Goal: Book appointment/travel/reservation

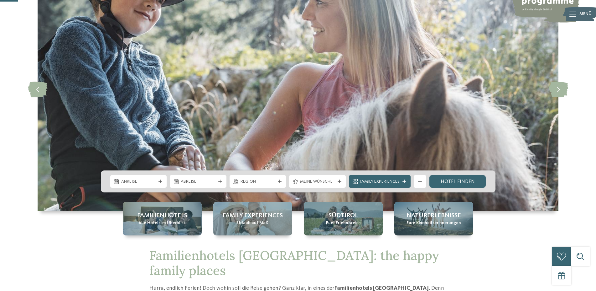
scroll to position [96, 0]
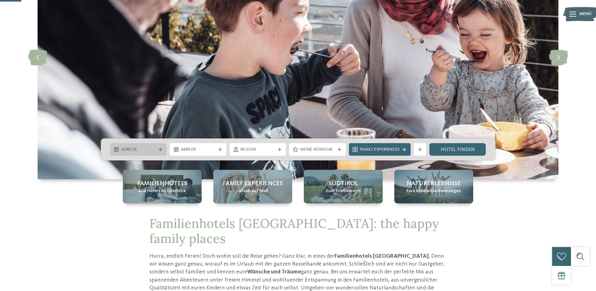
click at [162, 147] on div "Anreise" at bounding box center [138, 149] width 57 height 13
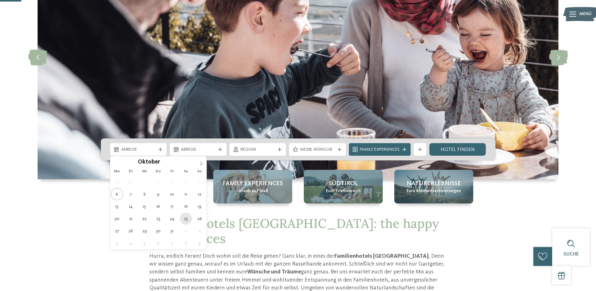
type div "25.10.2025"
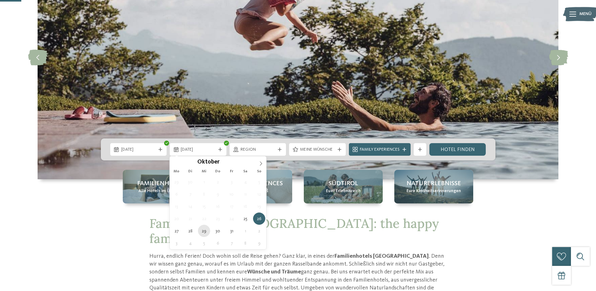
type div "29.10.2025"
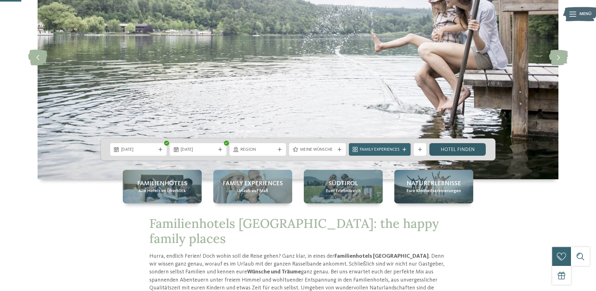
click at [456, 149] on link "Hotel finden" at bounding box center [458, 149] width 57 height 13
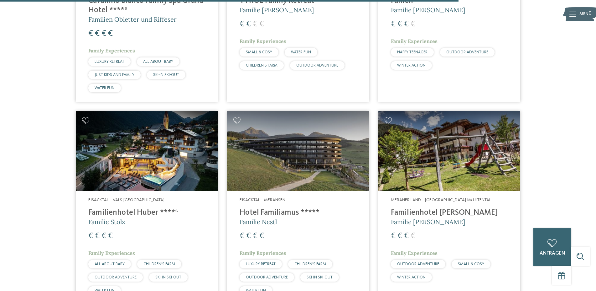
scroll to position [1069, 0]
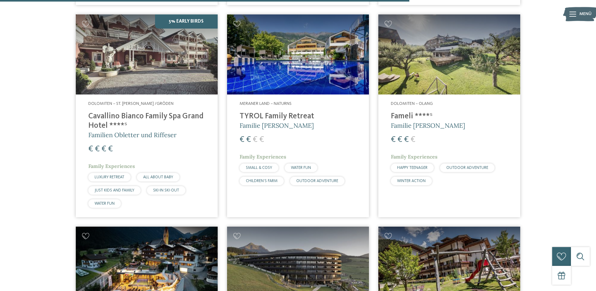
click at [409, 112] on h4 "Fameli ****ˢ" at bounding box center [449, 116] width 117 height 9
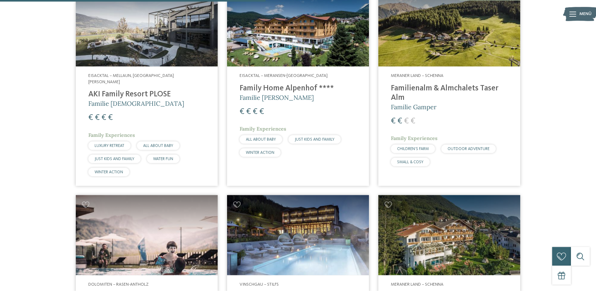
scroll to position [685, 0]
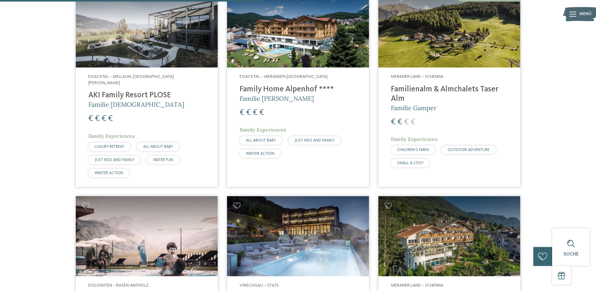
click at [130, 91] on h4 "AKI Family Resort PLOSE" at bounding box center [146, 95] width 117 height 9
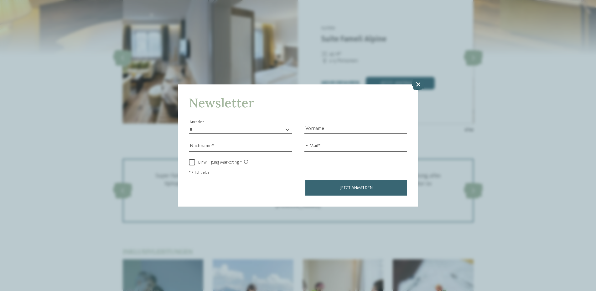
scroll to position [831, 0]
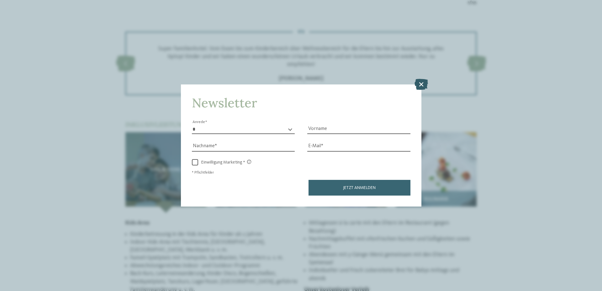
click at [422, 85] on icon at bounding box center [420, 84] width 13 height 11
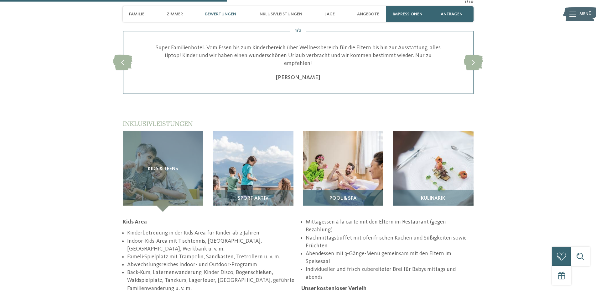
click at [351, 190] on div "Pool & Spa" at bounding box center [343, 201] width 81 height 22
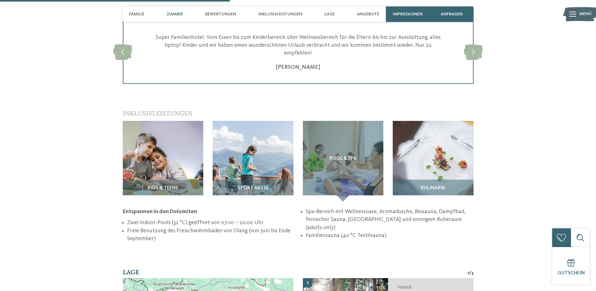
scroll to position [799, 0]
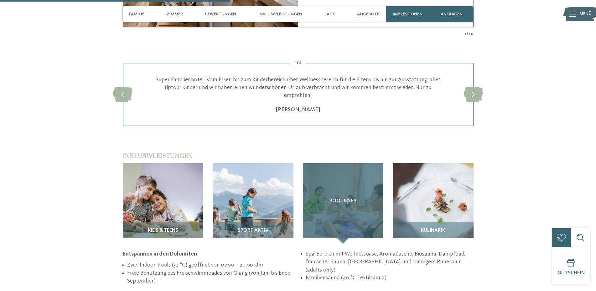
click at [348, 228] on div "Pool & Spa" at bounding box center [343, 203] width 81 height 81
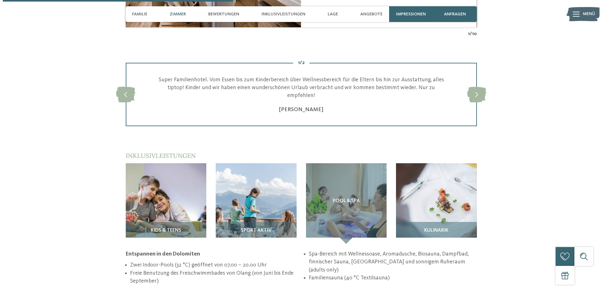
scroll to position [607, 0]
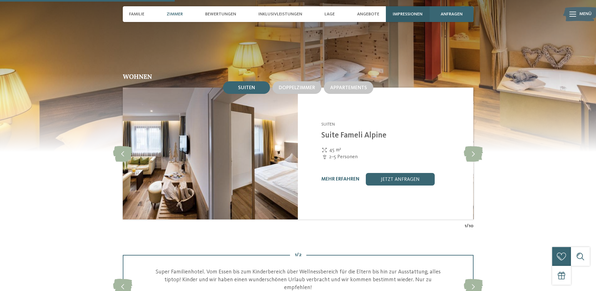
click at [404, 15] on span "Impressionen" at bounding box center [408, 14] width 30 height 5
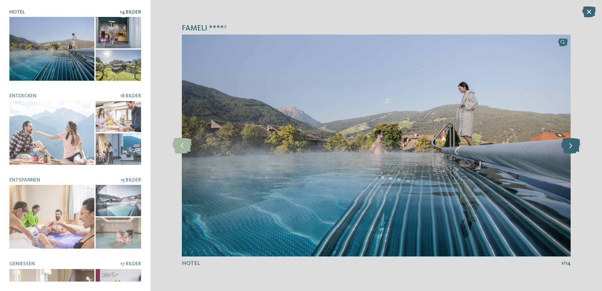
click at [567, 144] on icon at bounding box center [570, 146] width 19 height 16
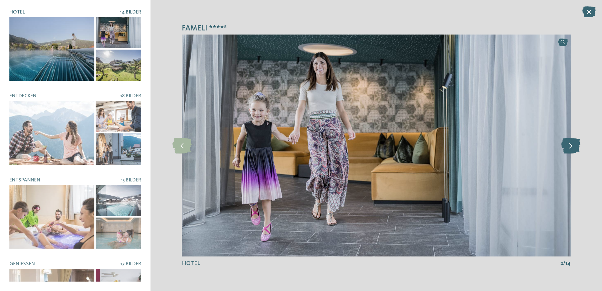
click at [567, 144] on icon at bounding box center [570, 146] width 19 height 16
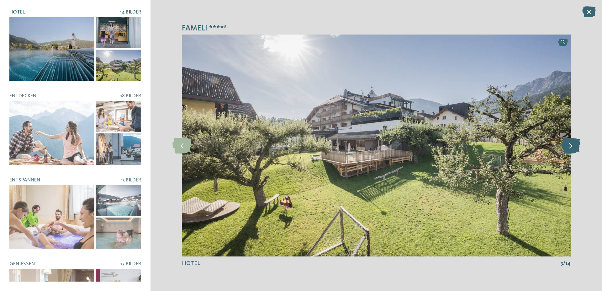
click at [567, 144] on icon at bounding box center [570, 146] width 19 height 16
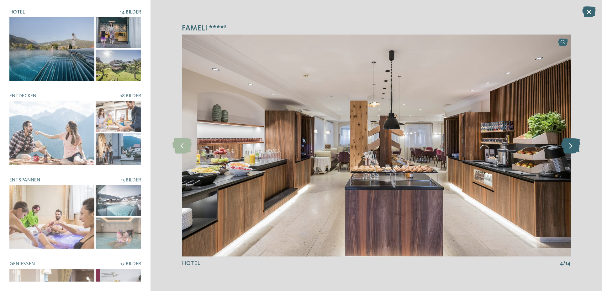
click at [567, 144] on icon at bounding box center [570, 146] width 19 height 16
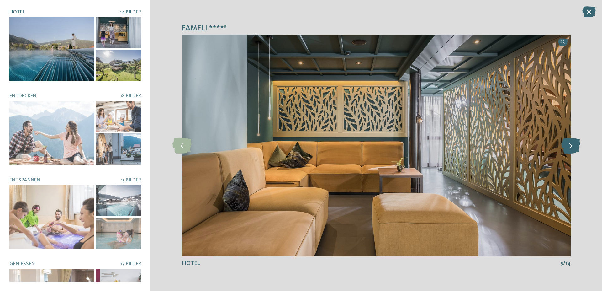
click at [567, 144] on icon at bounding box center [570, 146] width 19 height 16
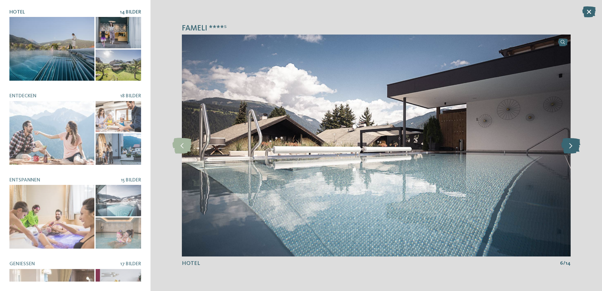
click at [567, 143] on icon at bounding box center [570, 146] width 19 height 16
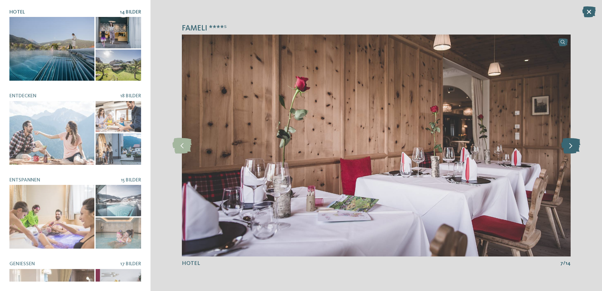
click at [567, 144] on icon at bounding box center [570, 146] width 19 height 16
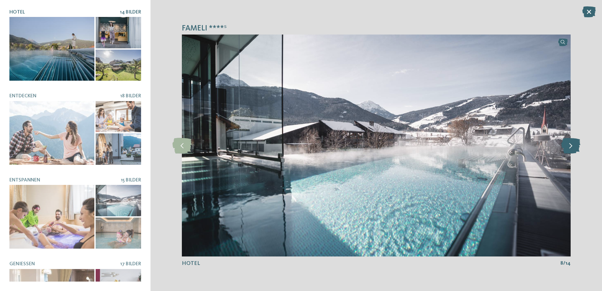
click at [567, 143] on icon at bounding box center [570, 146] width 19 height 16
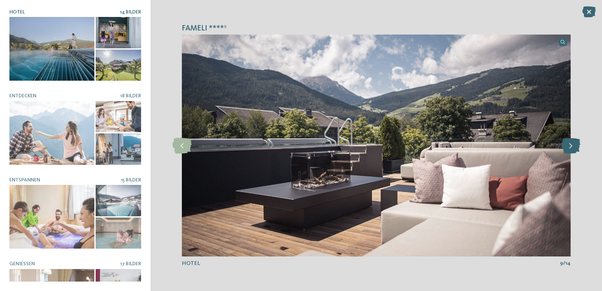
click at [567, 143] on icon at bounding box center [570, 146] width 19 height 16
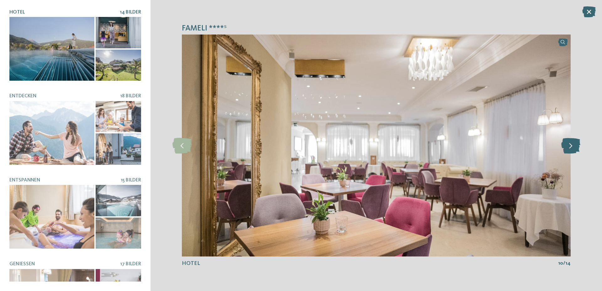
click at [567, 143] on icon at bounding box center [570, 146] width 19 height 16
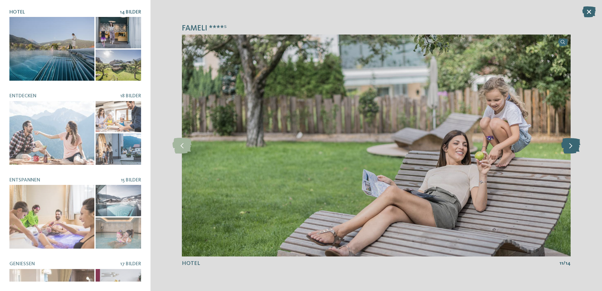
click at [573, 146] on icon at bounding box center [570, 146] width 19 height 16
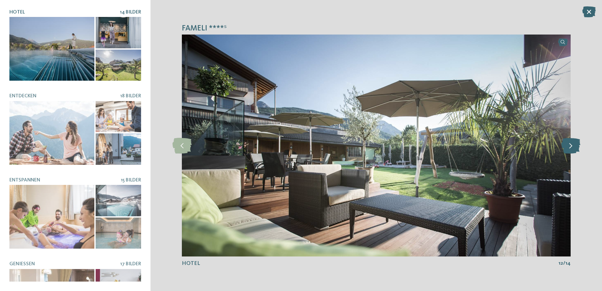
click at [572, 146] on icon at bounding box center [570, 146] width 19 height 16
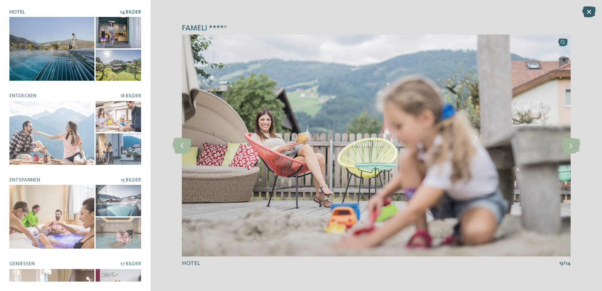
click at [591, 14] on icon at bounding box center [588, 11] width 13 height 11
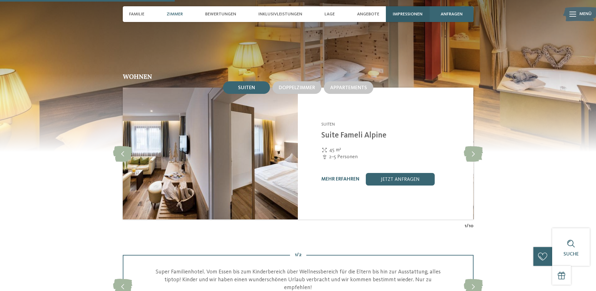
click at [410, 12] on span "Impressionen" at bounding box center [408, 14] width 30 height 5
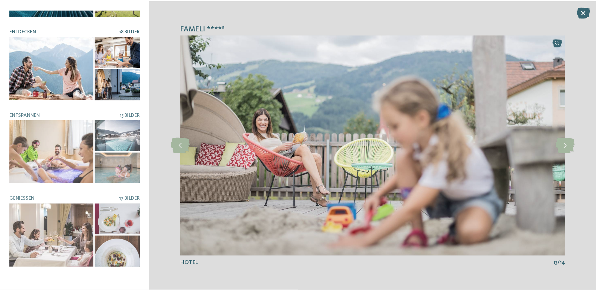
scroll to position [75, 0]
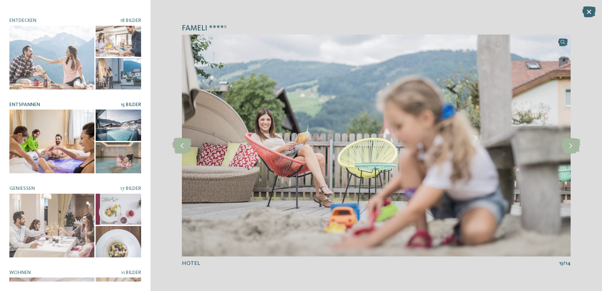
click at [43, 131] on div at bounding box center [51, 141] width 85 height 64
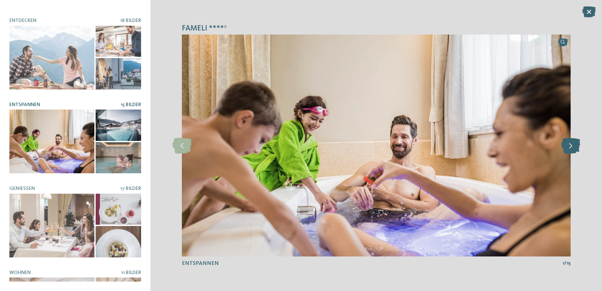
click at [567, 147] on icon at bounding box center [570, 146] width 19 height 16
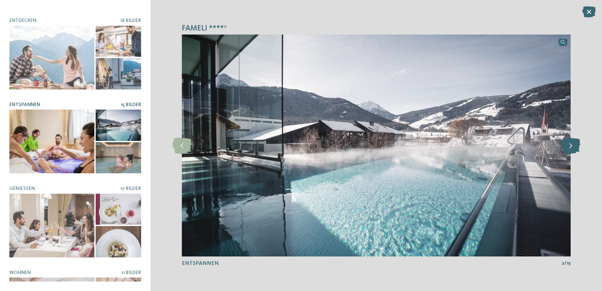
click at [567, 146] on icon at bounding box center [570, 146] width 19 height 16
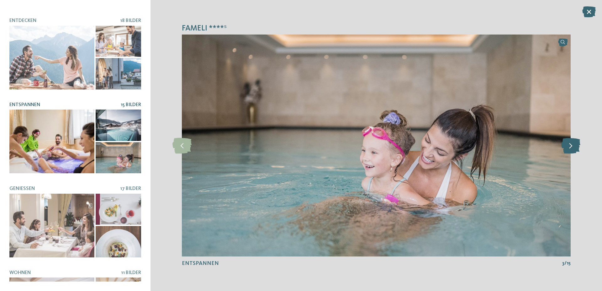
click at [567, 146] on icon at bounding box center [570, 146] width 19 height 16
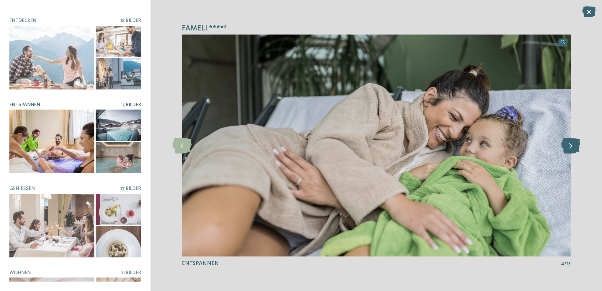
click at [567, 146] on icon at bounding box center [570, 146] width 19 height 16
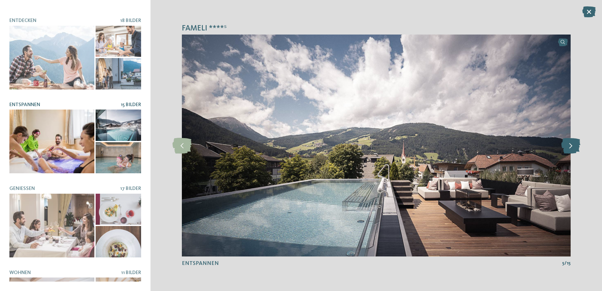
click at [566, 146] on icon at bounding box center [570, 146] width 19 height 16
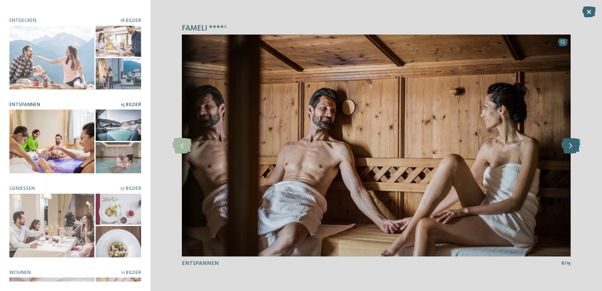
click at [566, 146] on icon at bounding box center [570, 146] width 19 height 16
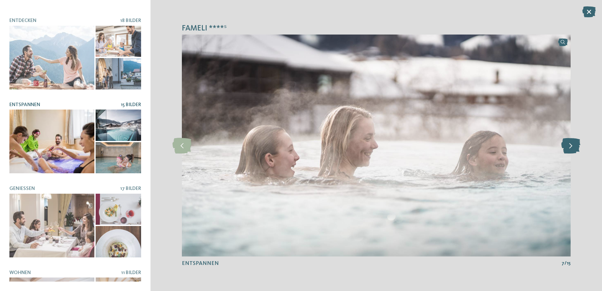
click at [566, 146] on icon at bounding box center [570, 146] width 19 height 16
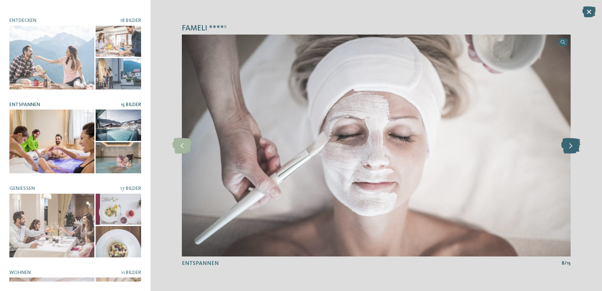
click at [566, 146] on icon at bounding box center [570, 146] width 19 height 16
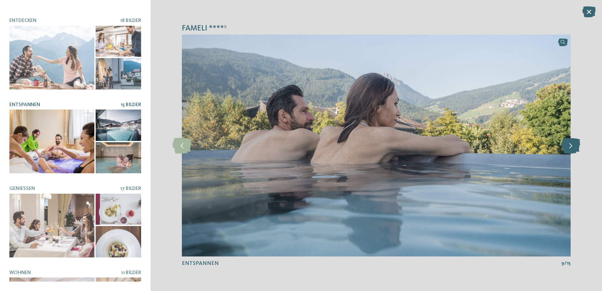
click at [566, 146] on icon at bounding box center [570, 146] width 19 height 16
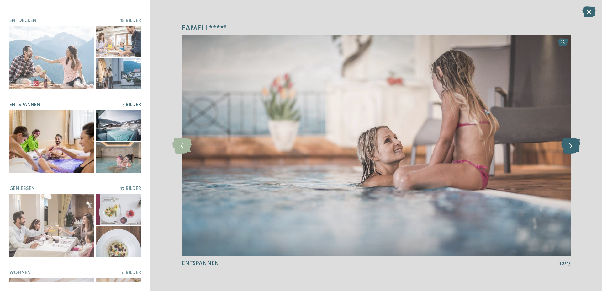
click at [566, 146] on icon at bounding box center [570, 146] width 19 height 16
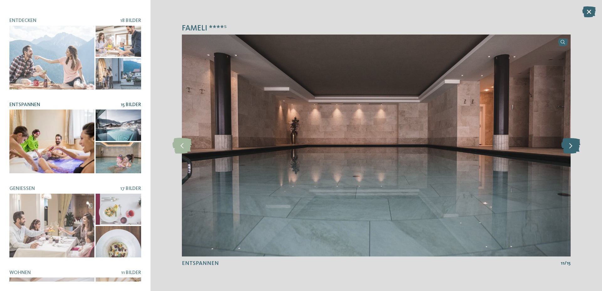
click at [566, 146] on icon at bounding box center [570, 146] width 19 height 16
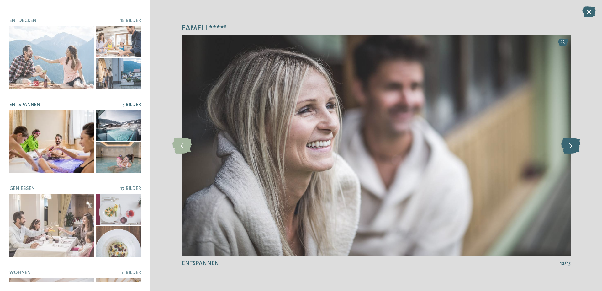
click at [566, 146] on icon at bounding box center [570, 146] width 19 height 16
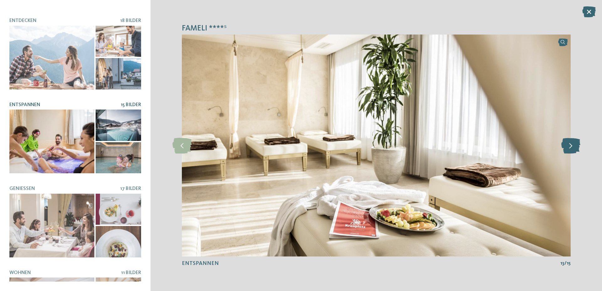
click at [566, 146] on icon at bounding box center [570, 146] width 19 height 16
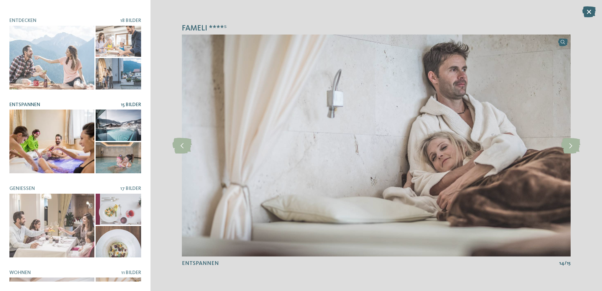
drag, startPoint x: 586, startPoint y: 12, endPoint x: 528, endPoint y: 0, distance: 58.8
click at [586, 11] on icon at bounding box center [588, 11] width 13 height 11
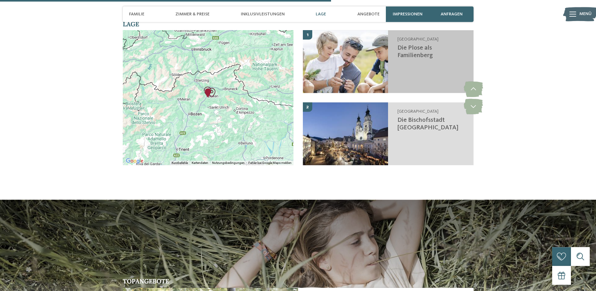
scroll to position [959, 0]
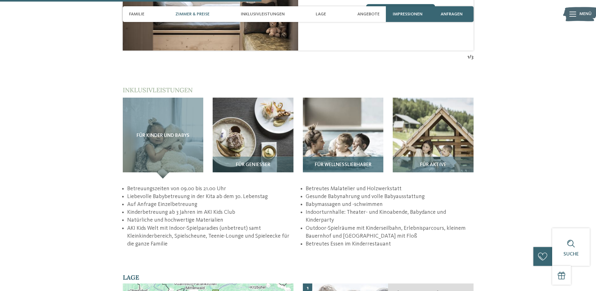
click at [343, 162] on span "Für Wellnessliebhaber" at bounding box center [343, 165] width 57 height 6
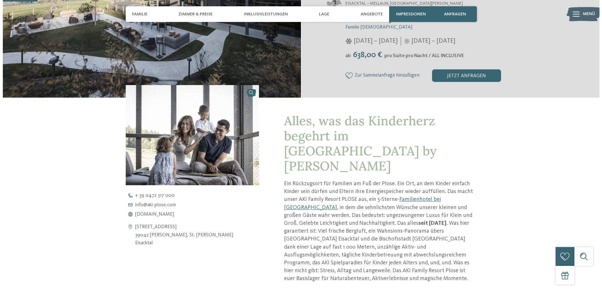
scroll to position [0, 0]
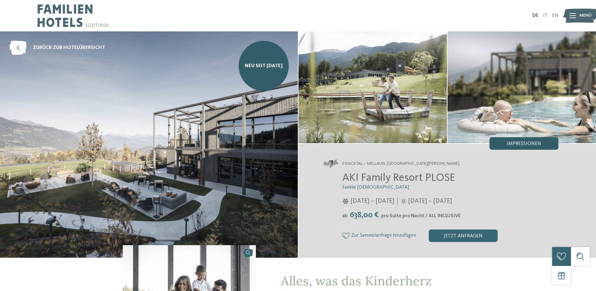
click at [528, 142] on span "Impressionen" at bounding box center [524, 143] width 34 height 5
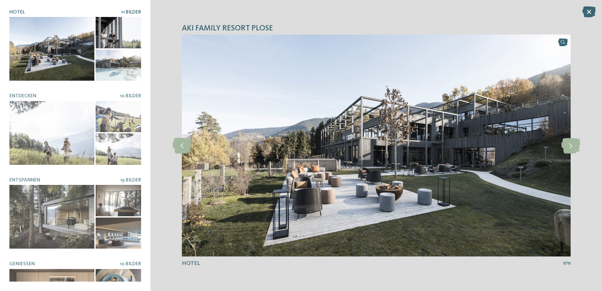
click at [72, 52] on div at bounding box center [51, 49] width 85 height 64
click at [62, 47] on div at bounding box center [51, 49] width 85 height 64
click at [571, 148] on icon at bounding box center [570, 146] width 19 height 16
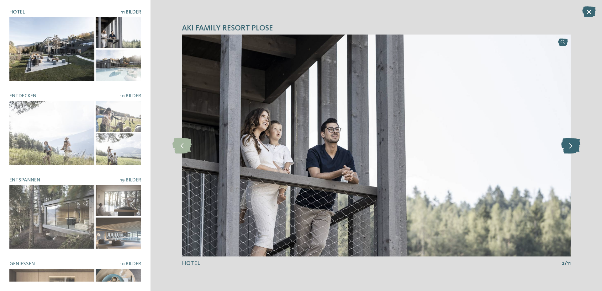
click at [571, 147] on icon at bounding box center [570, 146] width 19 height 16
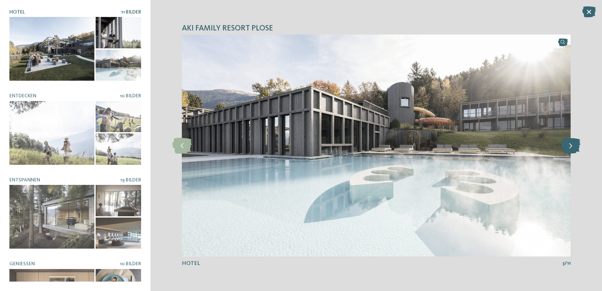
click at [571, 147] on icon at bounding box center [570, 146] width 19 height 16
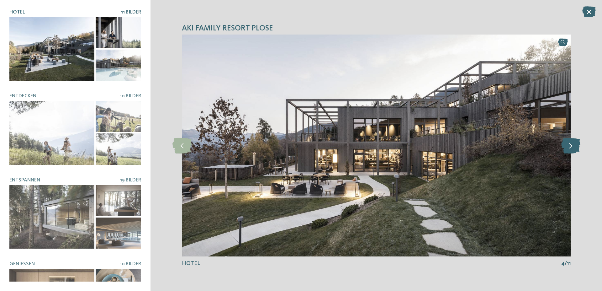
click at [571, 147] on icon at bounding box center [570, 146] width 19 height 16
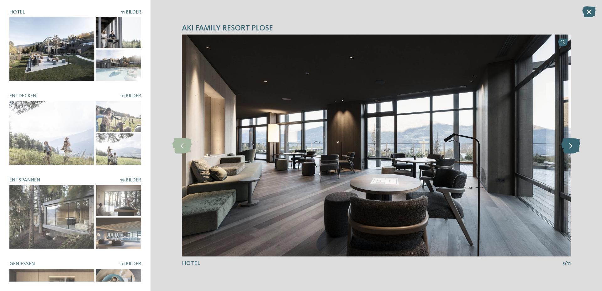
click at [571, 146] on icon at bounding box center [570, 146] width 19 height 16
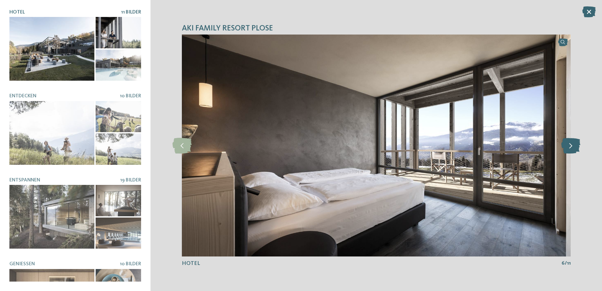
click at [571, 146] on icon at bounding box center [570, 146] width 19 height 16
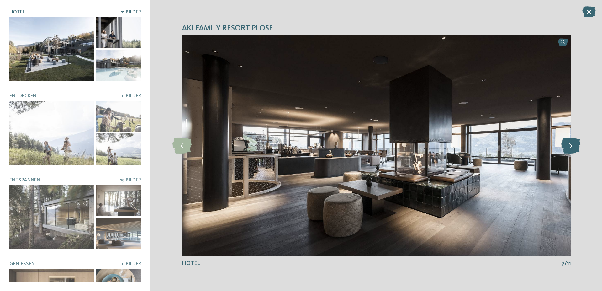
click at [571, 146] on icon at bounding box center [570, 146] width 19 height 16
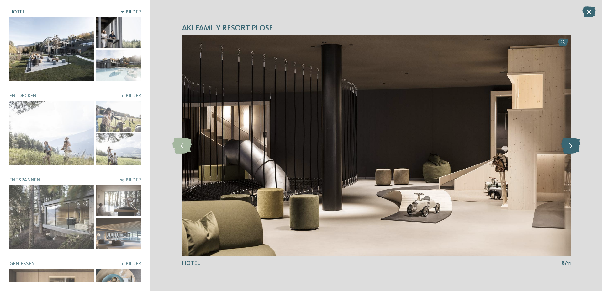
click at [571, 146] on icon at bounding box center [570, 146] width 19 height 16
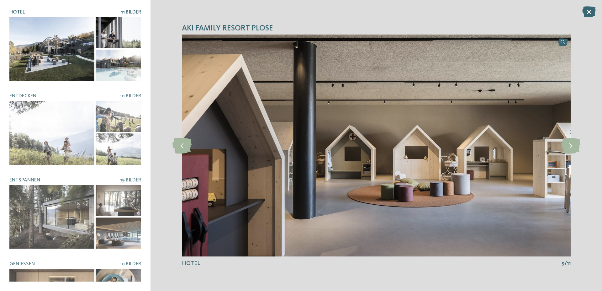
drag, startPoint x: 184, startPoint y: 146, endPoint x: 370, endPoint y: 140, distance: 186.9
click at [183, 146] on icon at bounding box center [181, 146] width 19 height 16
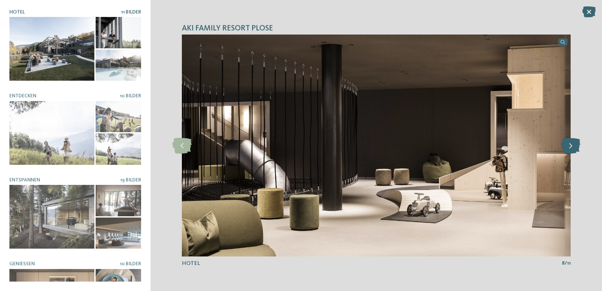
click at [569, 149] on icon at bounding box center [570, 146] width 19 height 16
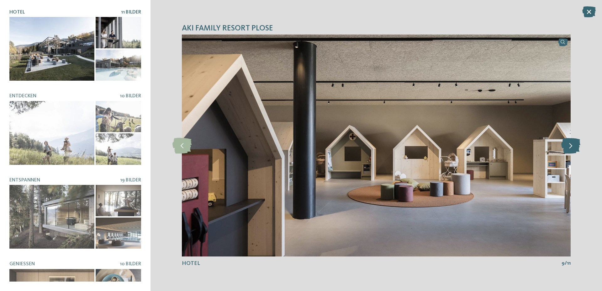
click at [569, 149] on icon at bounding box center [570, 146] width 19 height 16
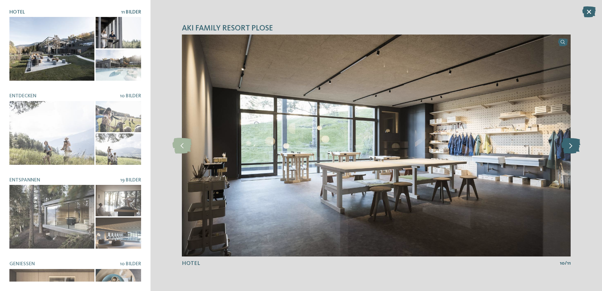
click at [569, 149] on icon at bounding box center [570, 146] width 19 height 16
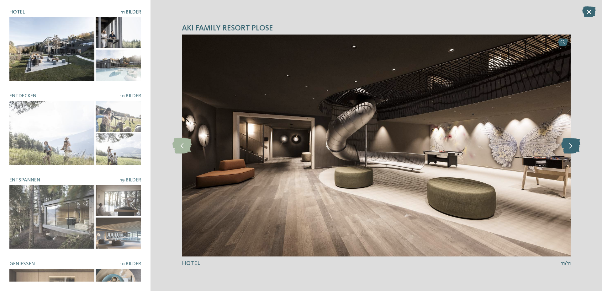
click at [569, 148] on icon at bounding box center [570, 146] width 19 height 16
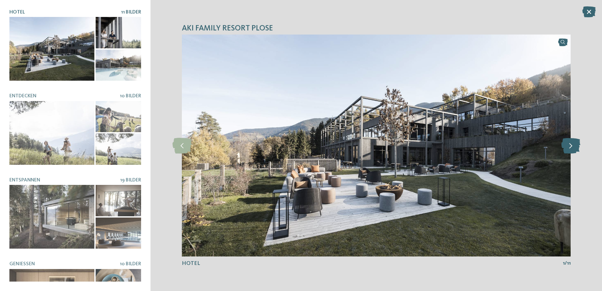
click at [569, 148] on icon at bounding box center [570, 146] width 19 height 16
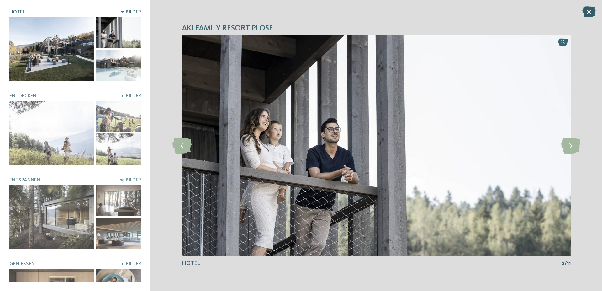
click at [586, 13] on icon at bounding box center [588, 11] width 13 height 11
